Goal: Information Seeking & Learning: Learn about a topic

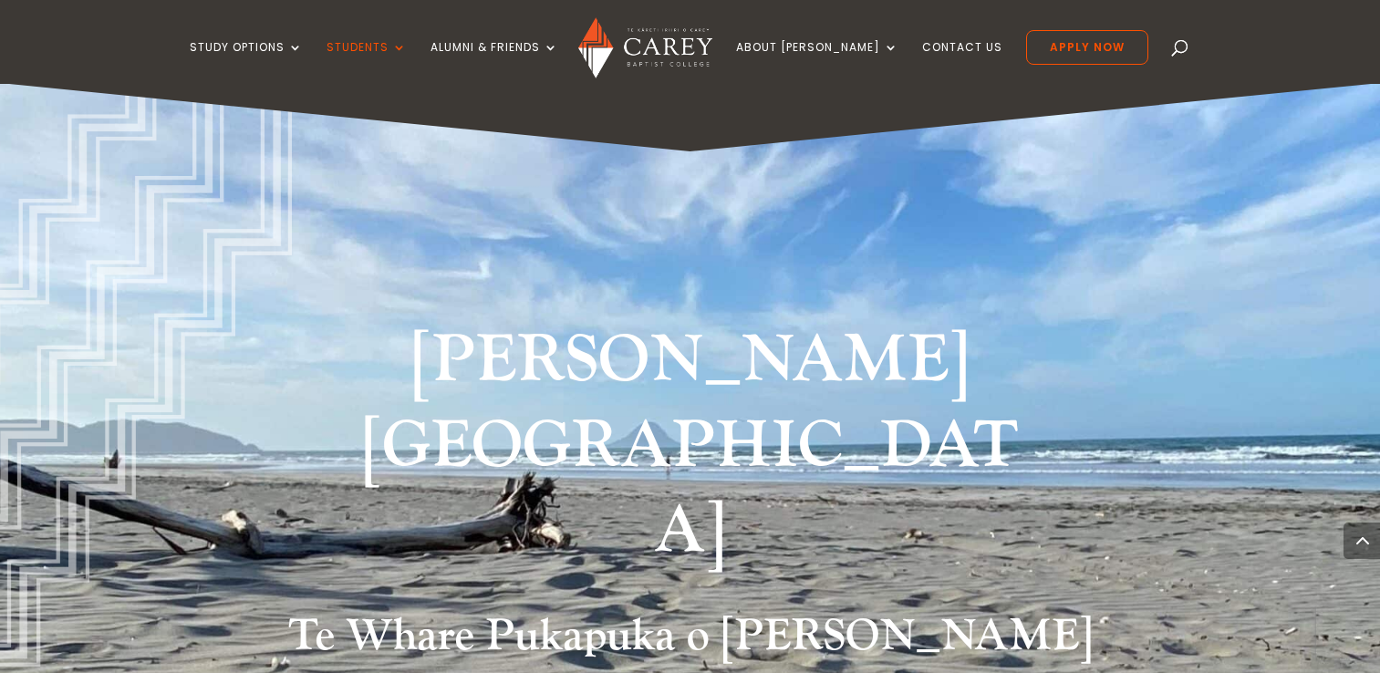
scroll to position [830, 0]
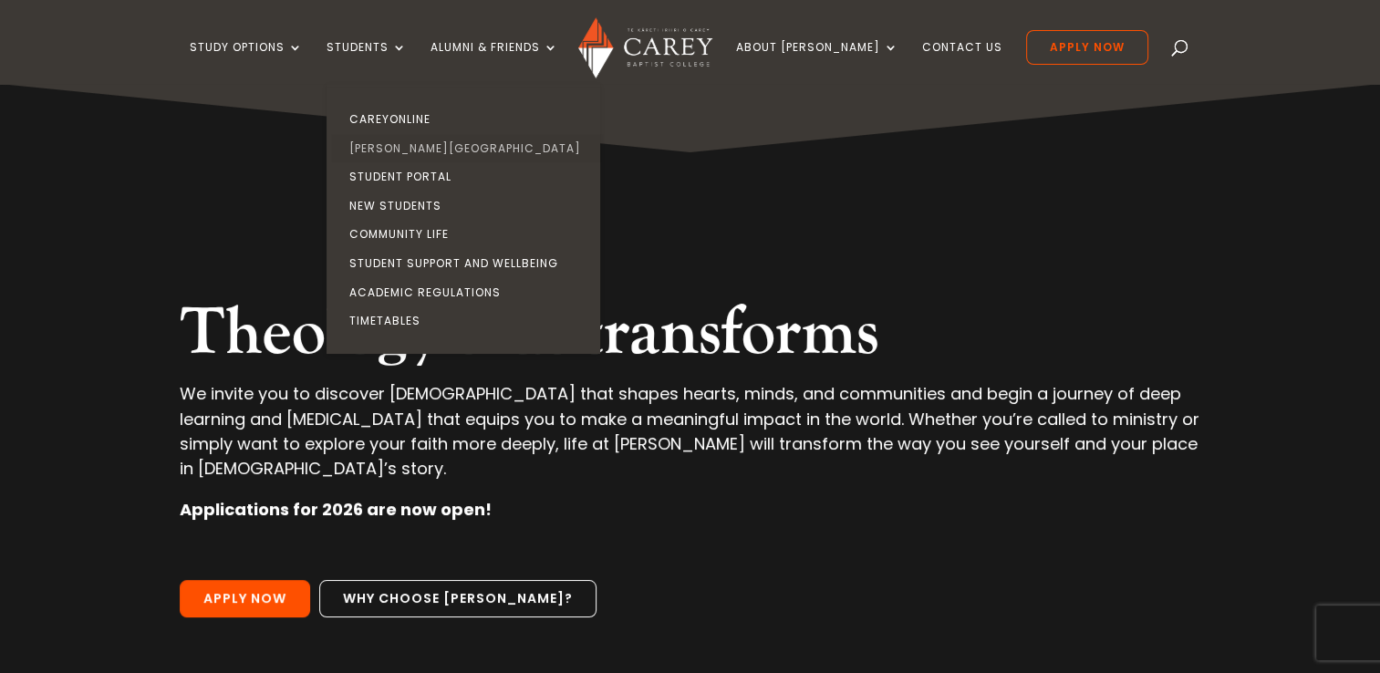
click at [423, 146] on link "[PERSON_NAME][GEOGRAPHIC_DATA]" at bounding box center [468, 148] width 274 height 29
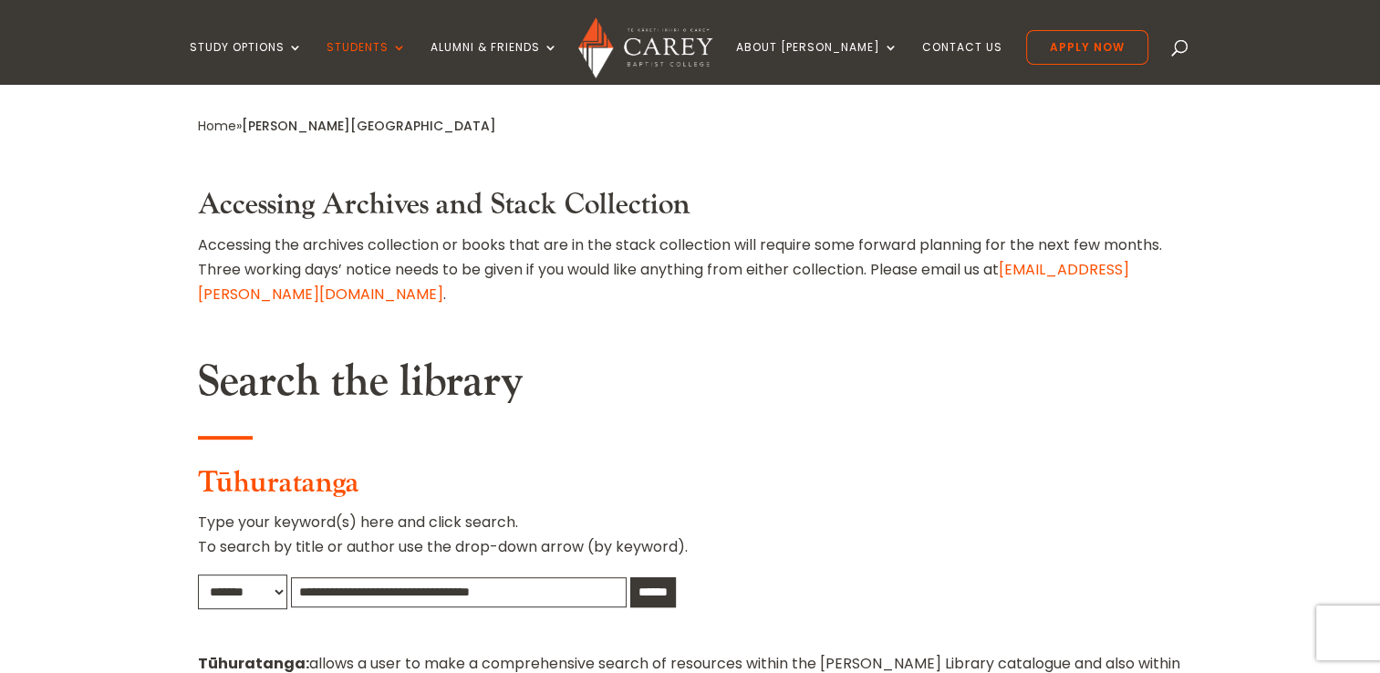
scroll to position [697, 0]
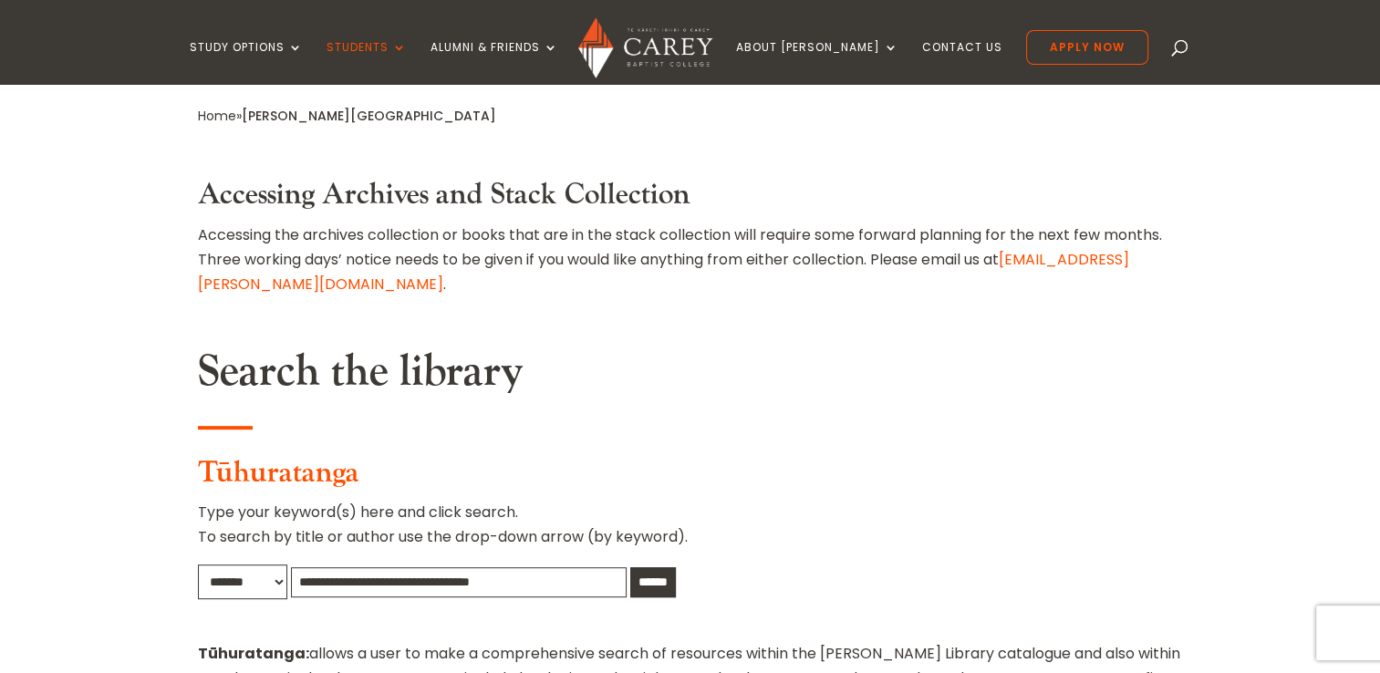
click at [330, 567] on input "text" at bounding box center [459, 582] width 336 height 30
